Goal: Transaction & Acquisition: Purchase product/service

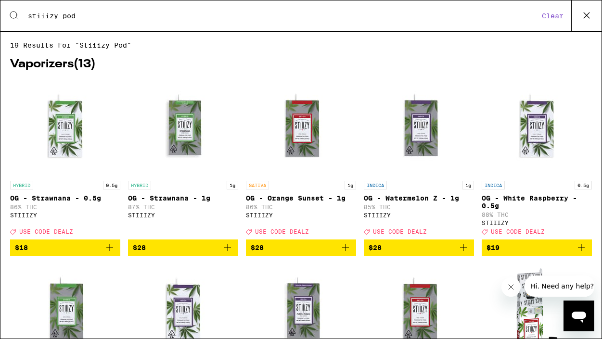
scroll to position [41, 0]
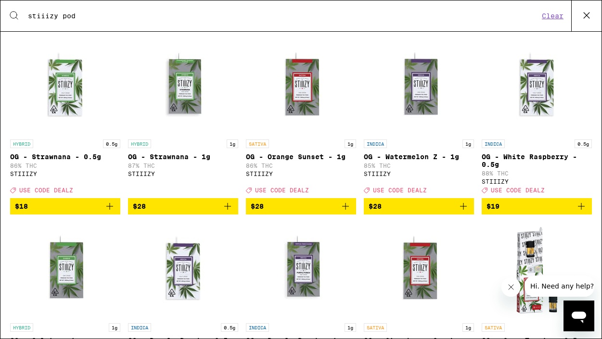
click at [110, 210] on icon "Add to bag" at bounding box center [109, 206] width 7 height 7
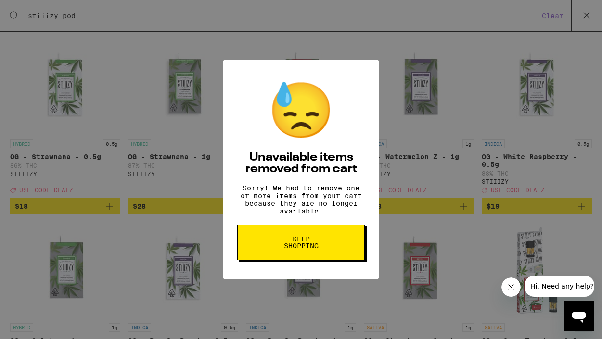
click at [328, 242] on button "Keep Shopping" at bounding box center [300, 243] width 127 height 36
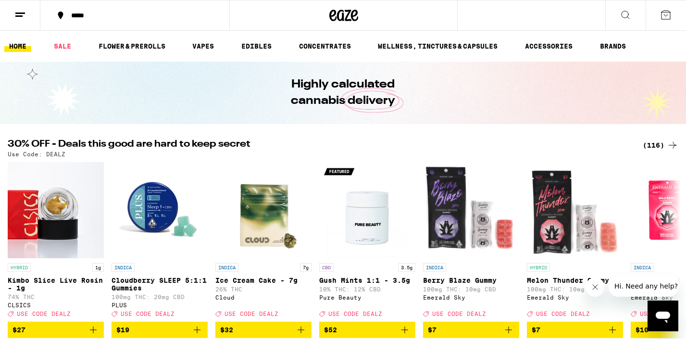
click at [601, 18] on icon at bounding box center [626, 15] width 12 height 12
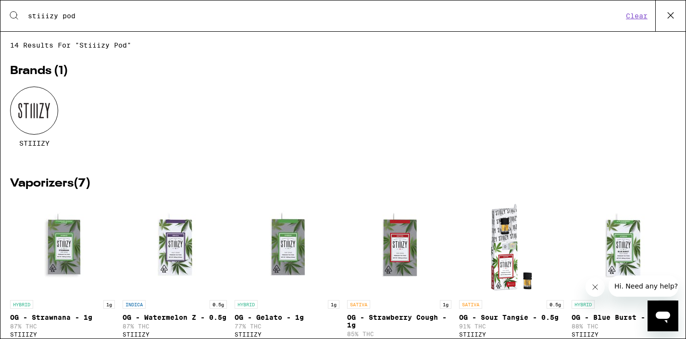
type input "stiiizy pod"
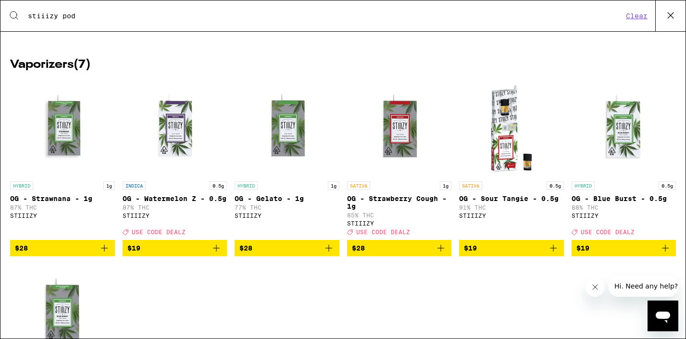
scroll to position [120, 0]
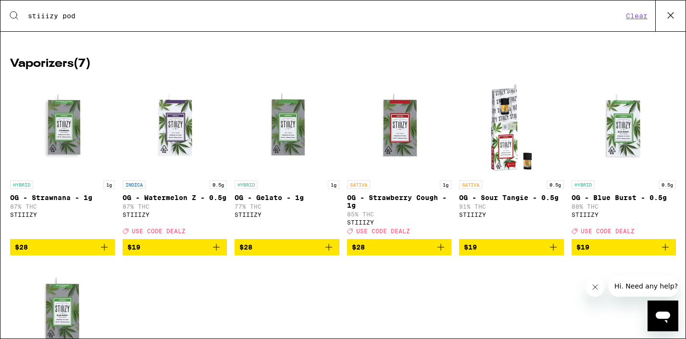
click at [80, 253] on span "$28" at bounding box center [62, 247] width 95 height 12
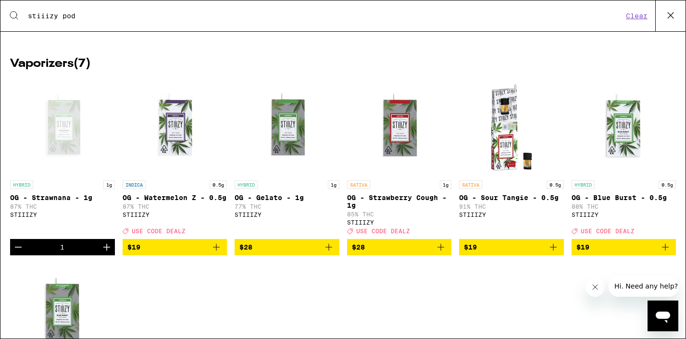
click at [601, 316] on icon "Open messaging window" at bounding box center [663, 318] width 14 height 12
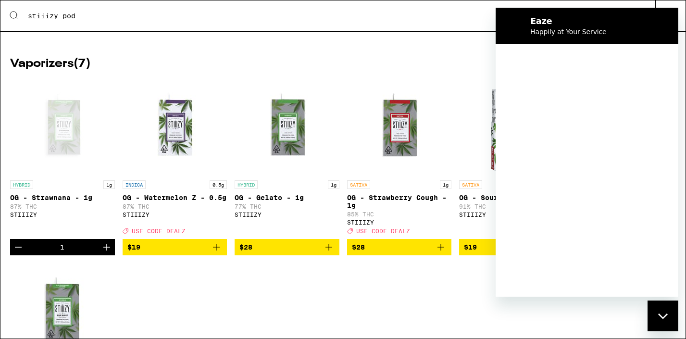
scroll to position [0, 0]
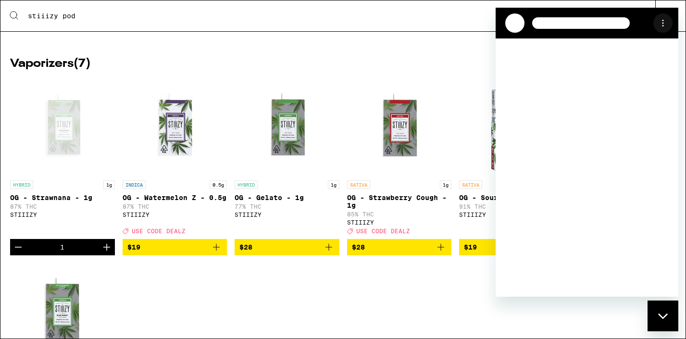
click at [601, 21] on circle "Options menu" at bounding box center [663, 20] width 1 height 1
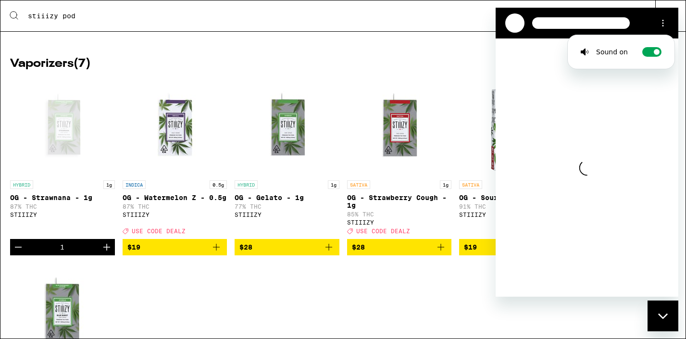
click at [344, 32] on div "STIIIZY" at bounding box center [343, 4] width 666 height 75
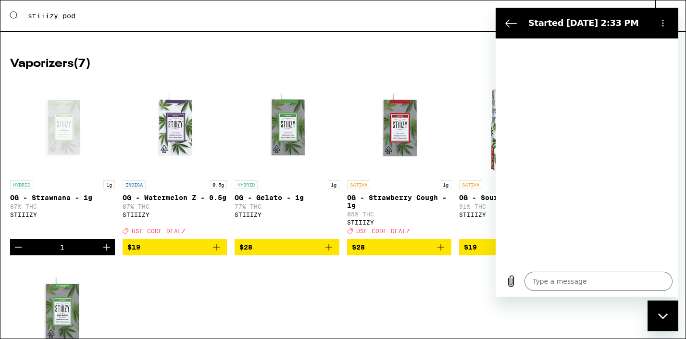
type textarea "x"
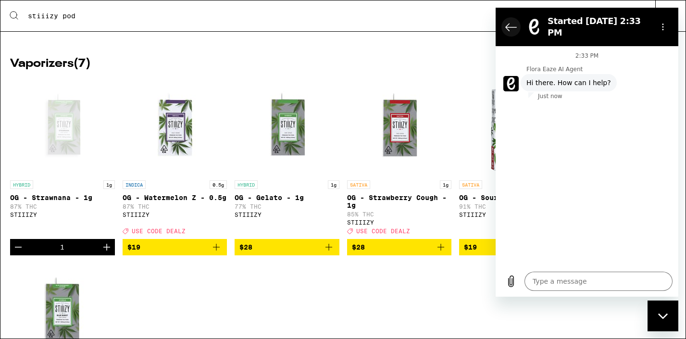
click at [505, 24] on button "Back to the conversation list" at bounding box center [511, 26] width 19 height 19
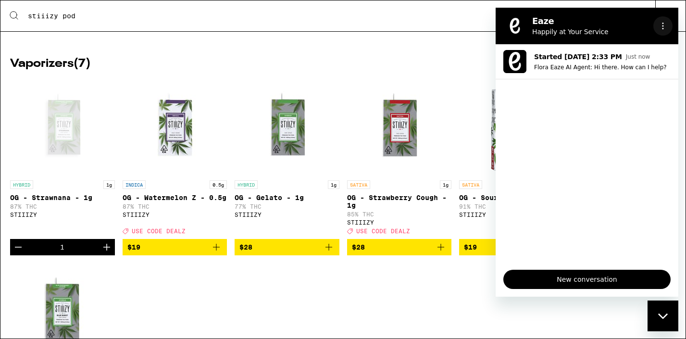
click at [601, 30] on button "Options menu" at bounding box center [663, 25] width 19 height 19
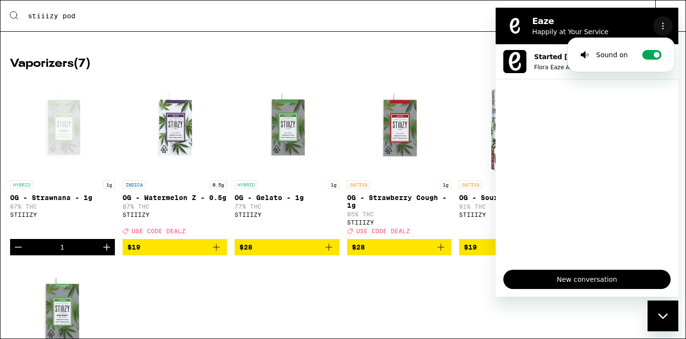
click at [601, 30] on button "Options menu" at bounding box center [663, 25] width 19 height 19
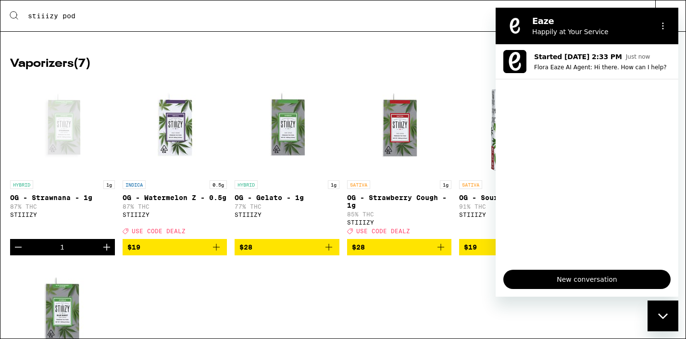
click at [601, 318] on icon "Close messaging window" at bounding box center [664, 316] width 10 height 6
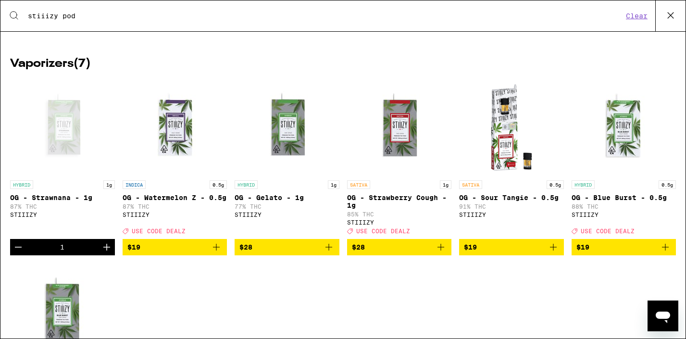
click at [601, 17] on icon at bounding box center [671, 15] width 14 height 14
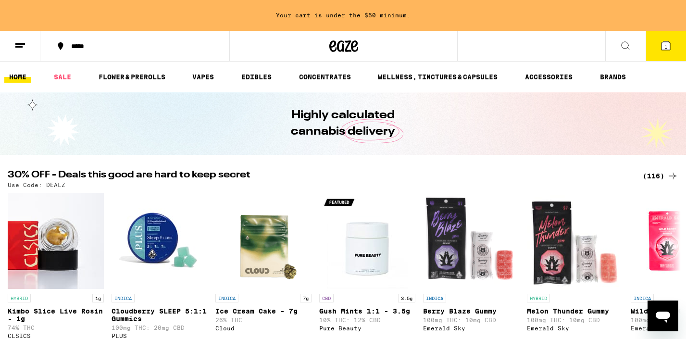
click at [601, 54] on button "1" at bounding box center [666, 46] width 40 height 30
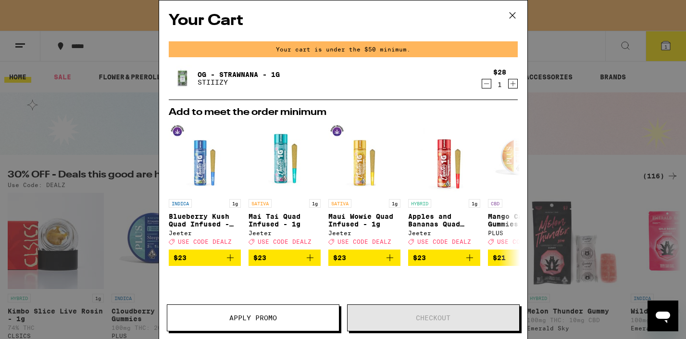
click at [512, 12] on icon at bounding box center [513, 15] width 14 height 14
